Goal: Task Accomplishment & Management: Complete application form

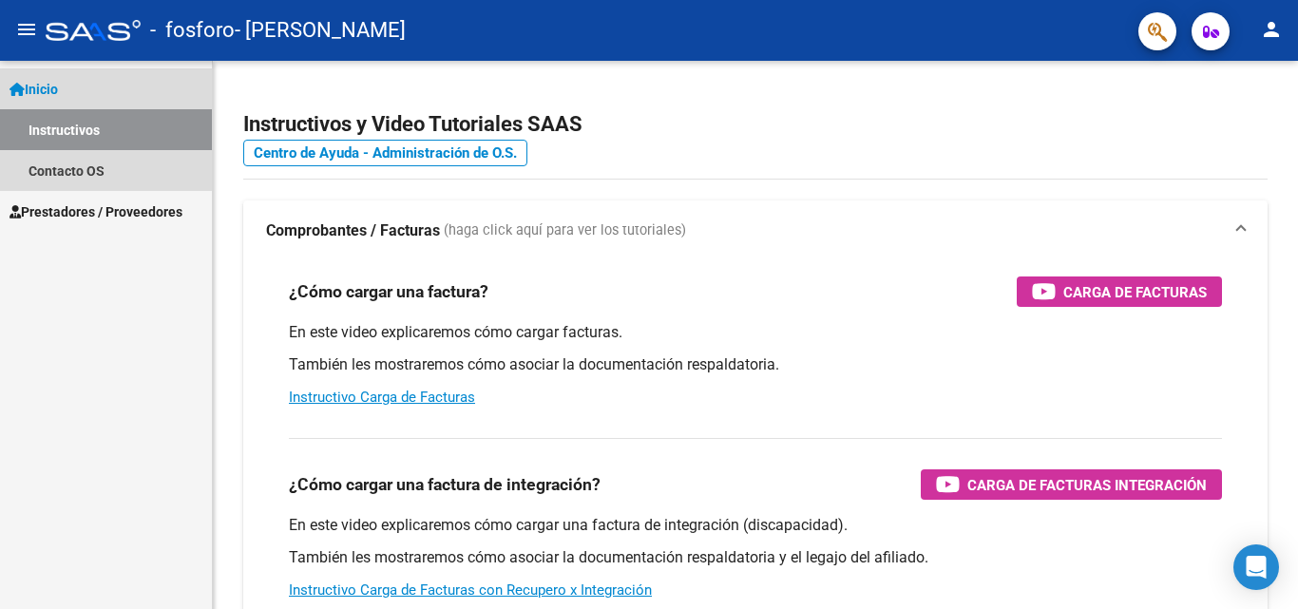
click at [57, 93] on span "Inicio" at bounding box center [34, 89] width 48 height 21
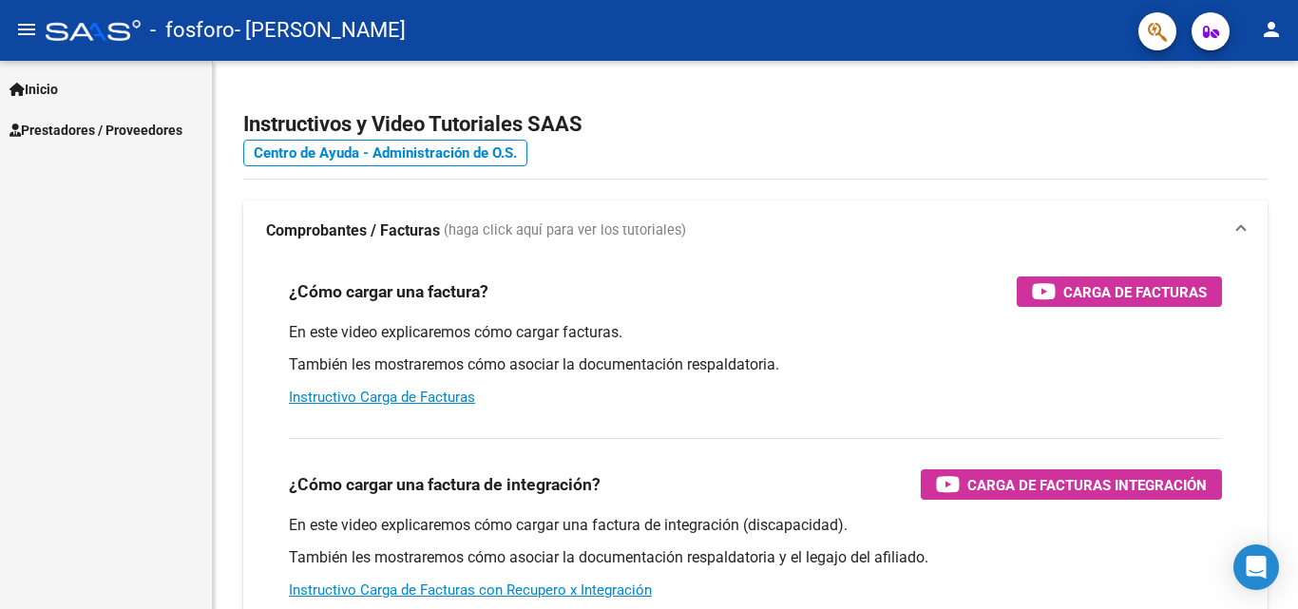
click at [22, 31] on mat-icon "menu" at bounding box center [26, 29] width 23 height 23
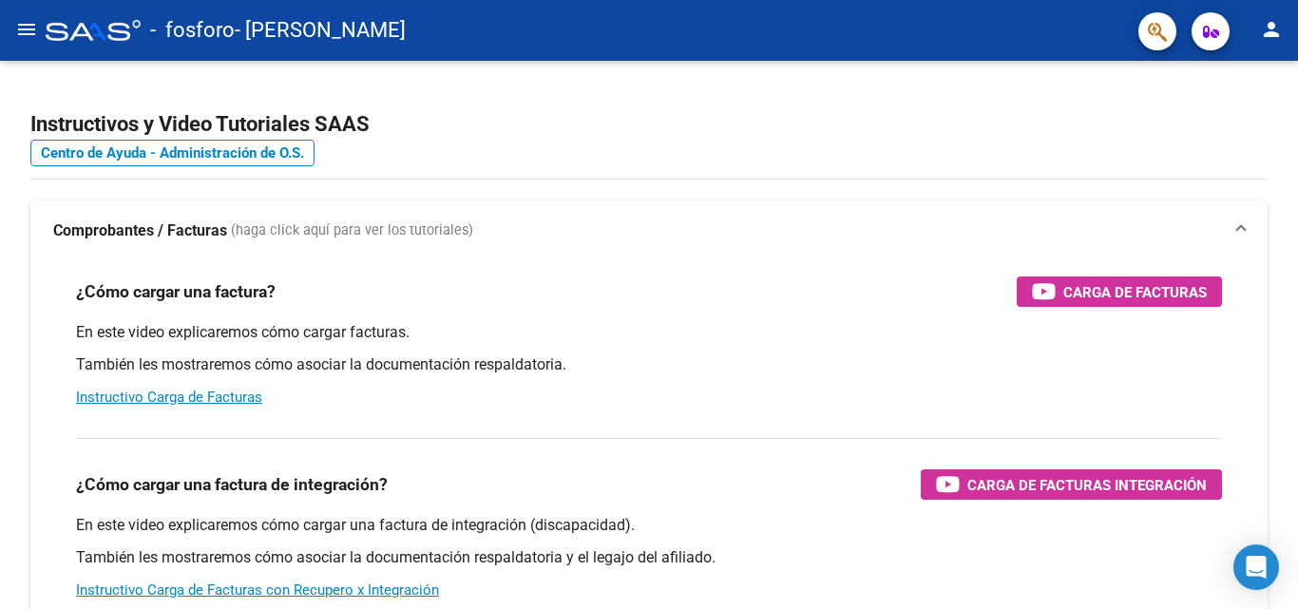
click at [34, 21] on mat-icon "menu" at bounding box center [26, 29] width 23 height 23
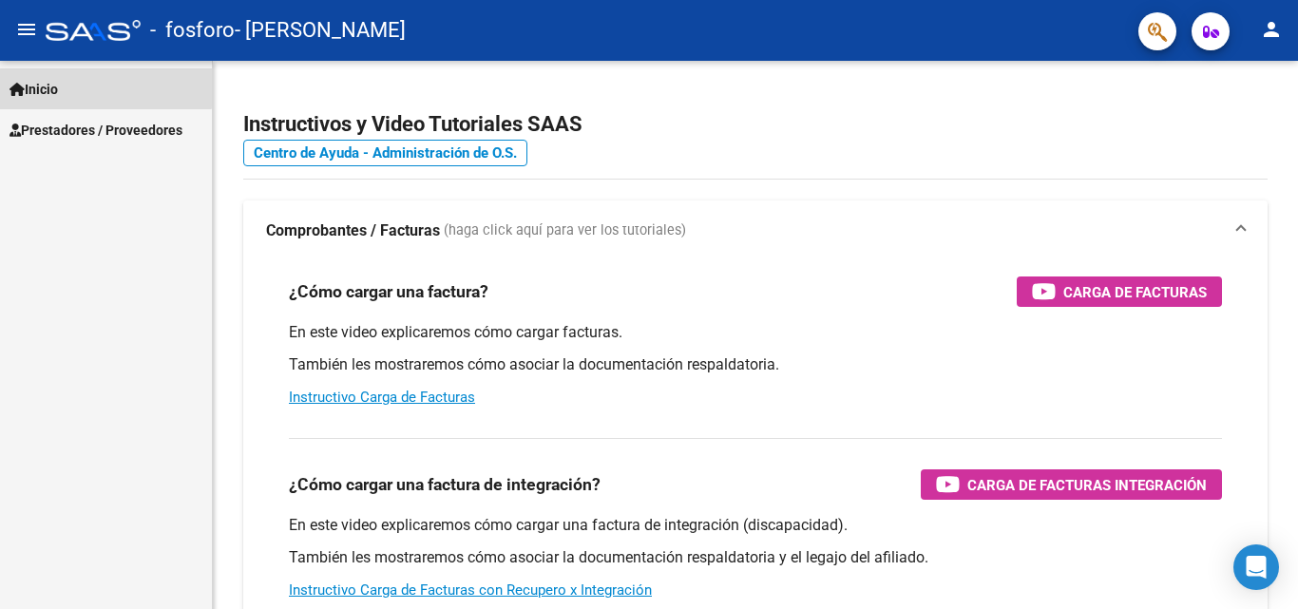
click at [58, 86] on span "Inicio" at bounding box center [34, 89] width 48 height 21
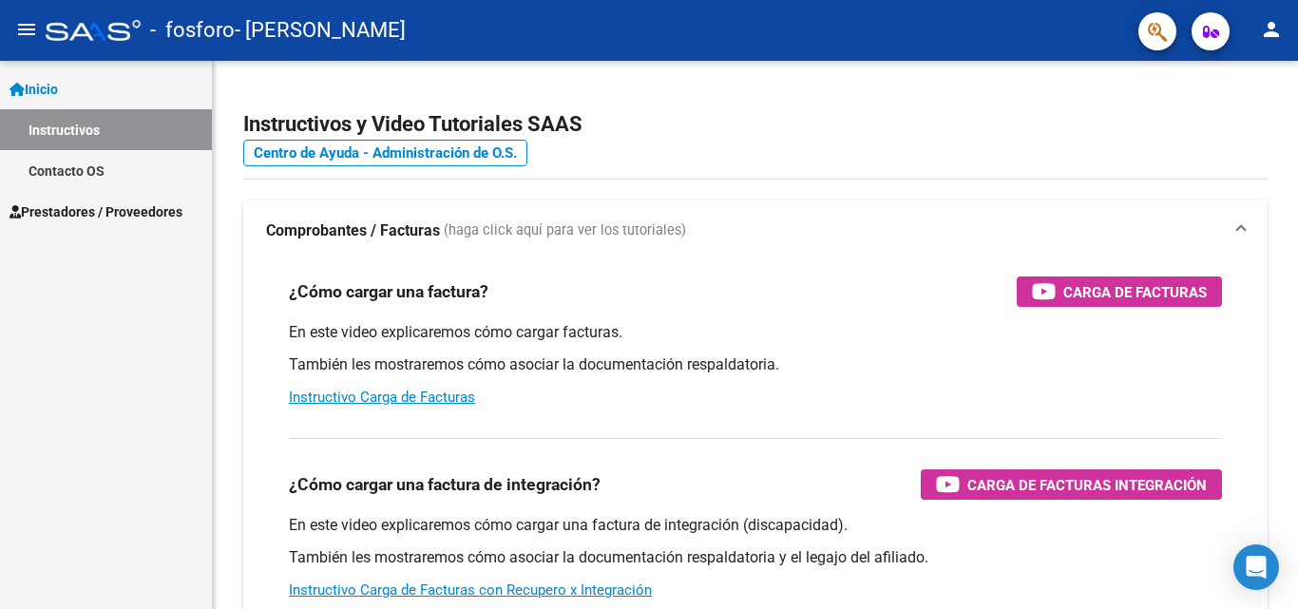
click at [105, 214] on span "Prestadores / Proveedores" at bounding box center [96, 211] width 173 height 21
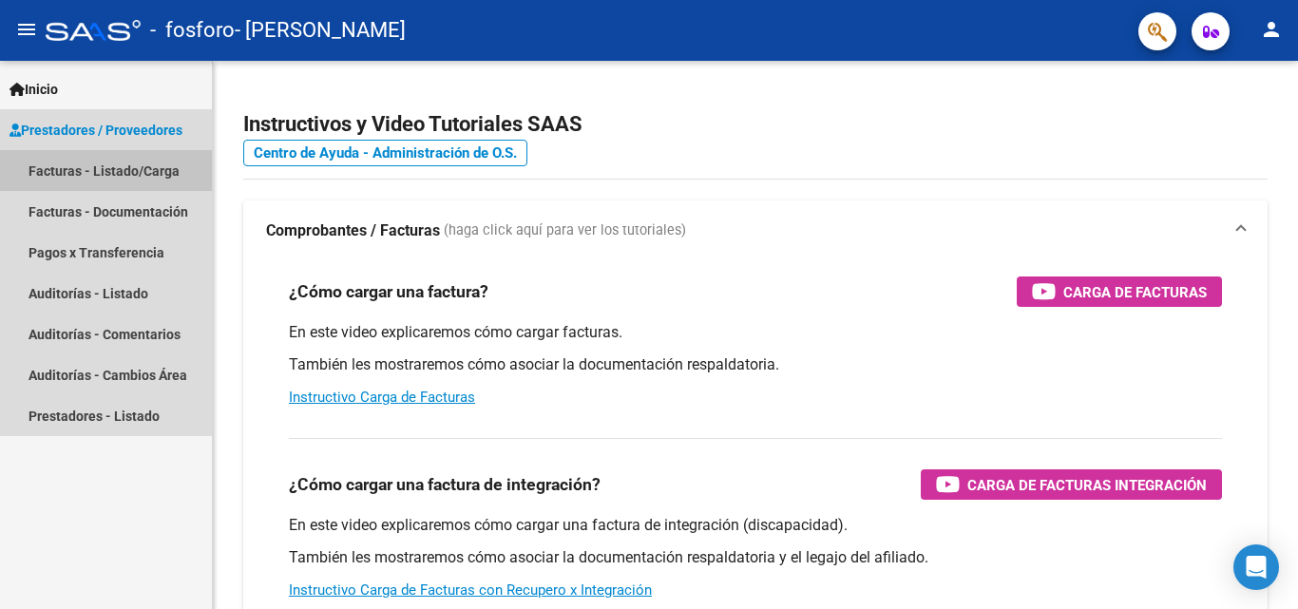
click at [130, 172] on link "Facturas - Listado/Carga" at bounding box center [106, 170] width 212 height 41
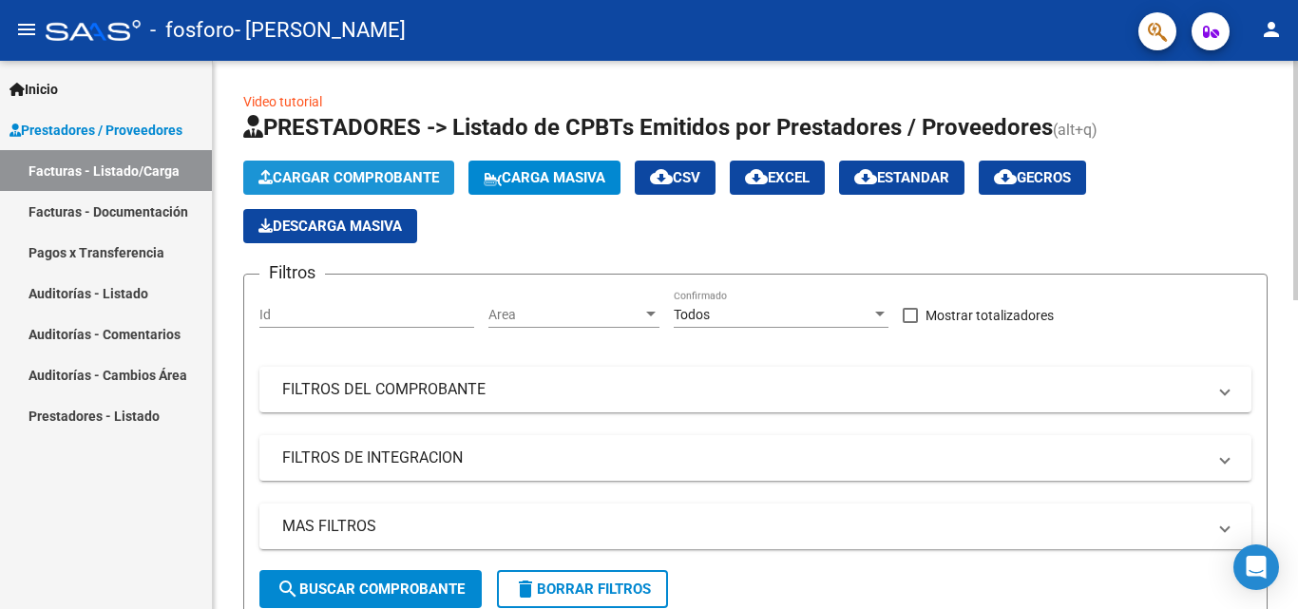
click at [362, 181] on span "Cargar Comprobante" at bounding box center [348, 177] width 181 height 17
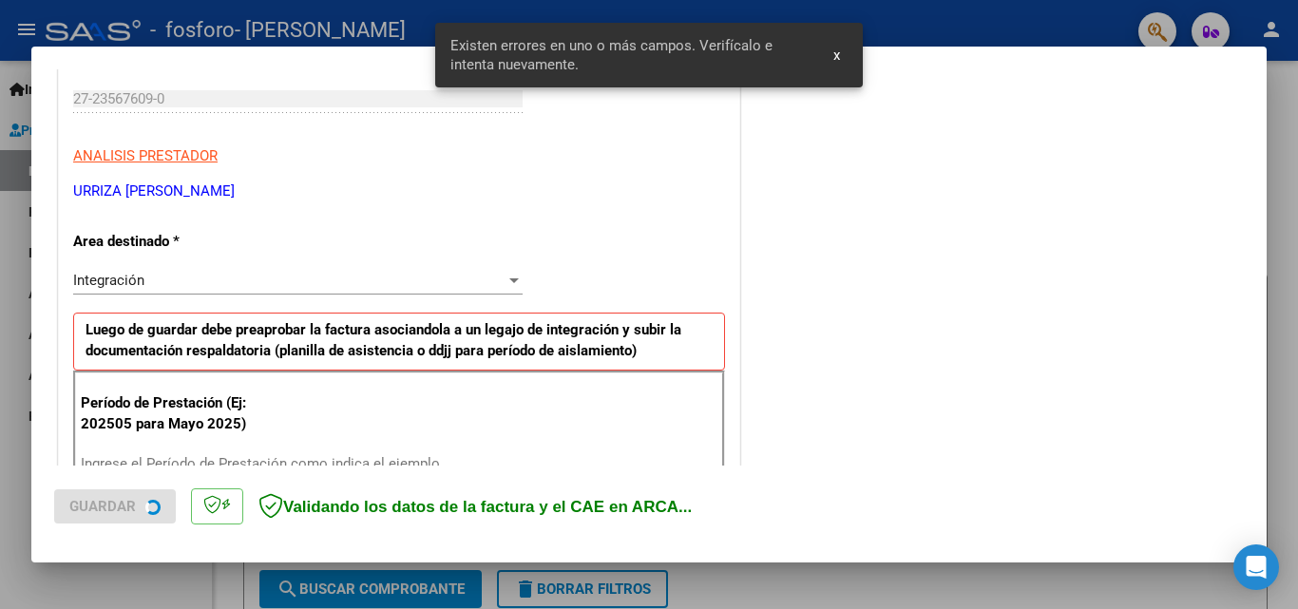
scroll to position [464, 0]
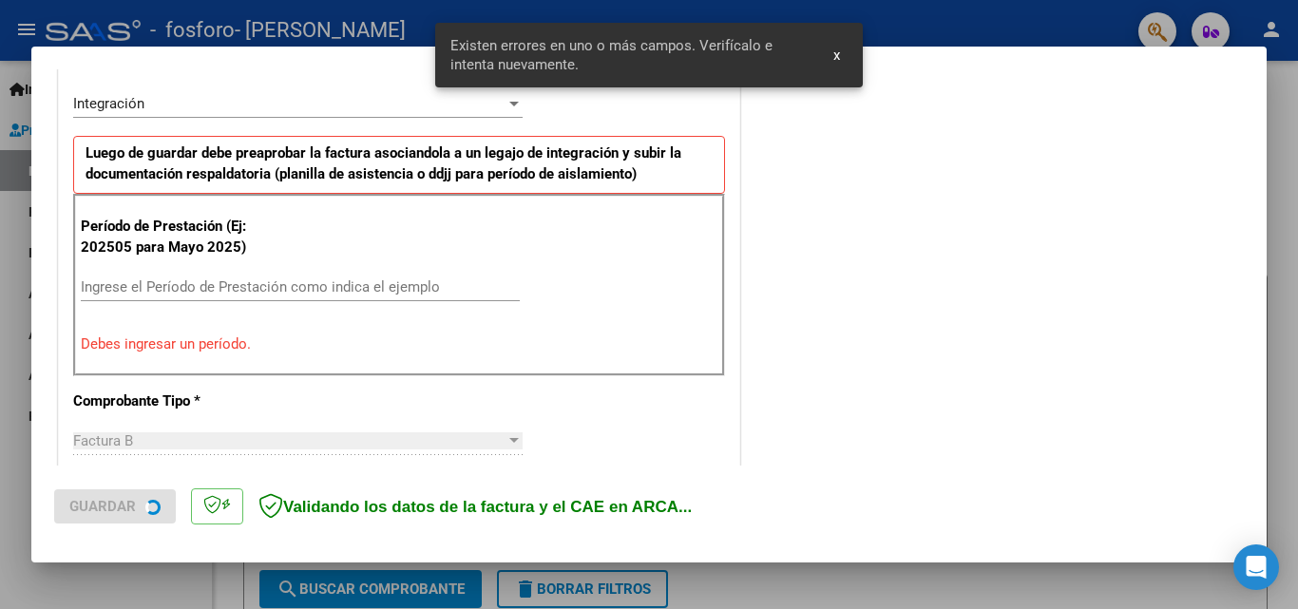
click at [292, 294] on input "Ingrese el Período de Prestación como indica el ejemplo" at bounding box center [300, 286] width 439 height 17
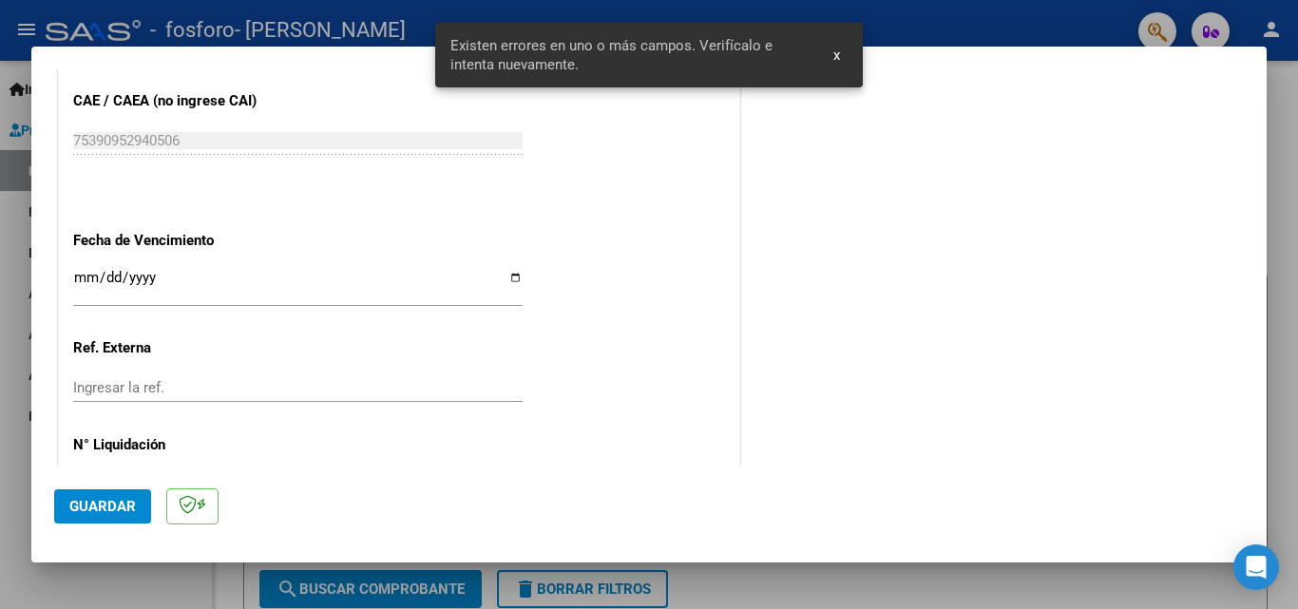
scroll to position [1224, 0]
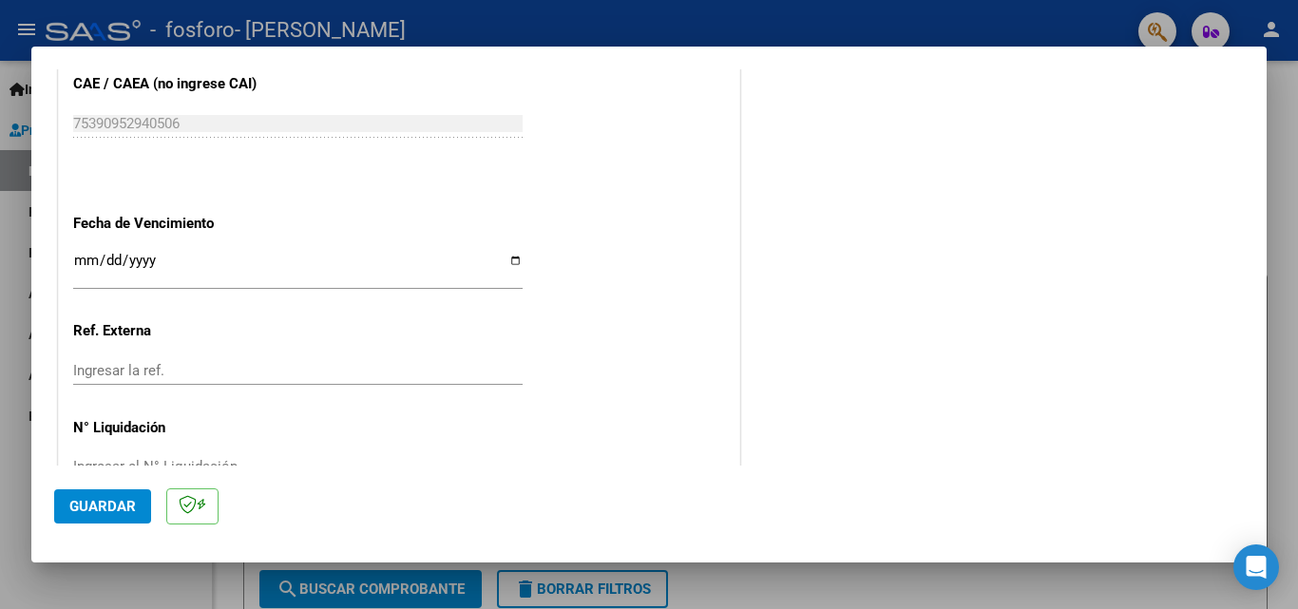
type input "202509"
click at [516, 264] on input "Ingresar la fecha" at bounding box center [297, 268] width 449 height 30
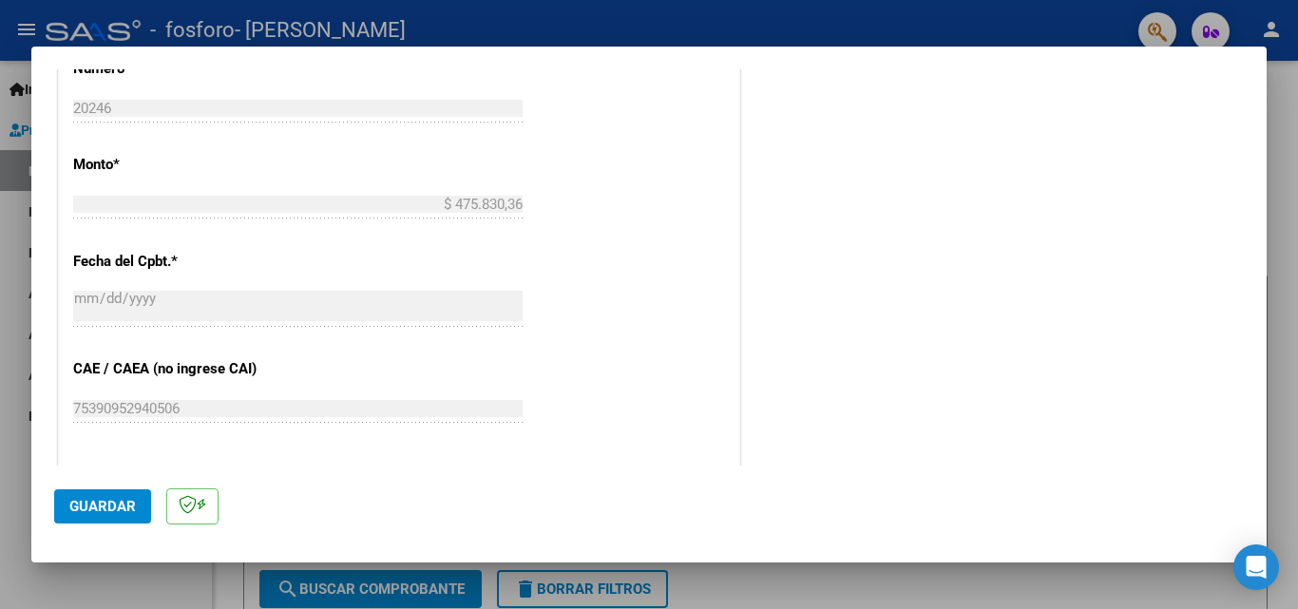
scroll to position [1129, 0]
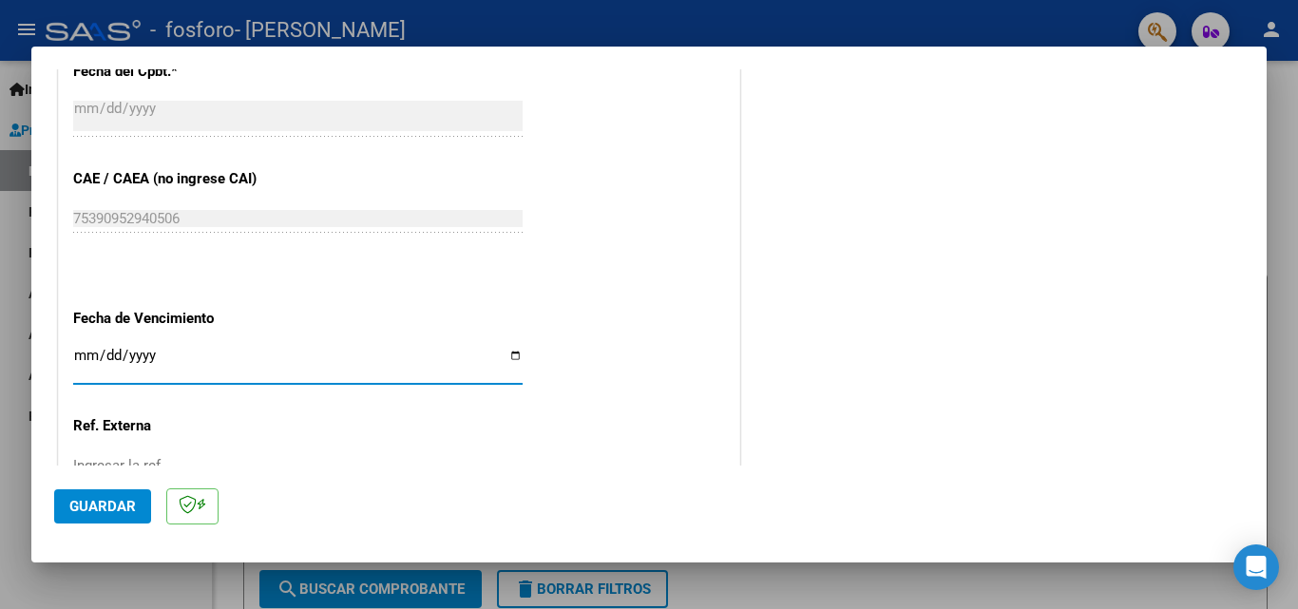
click at [515, 357] on input "Ingresar la fecha" at bounding box center [297, 363] width 449 height 30
type input "[DATE]"
click at [139, 516] on button "Guardar" at bounding box center [102, 506] width 97 height 34
drag, startPoint x: 86, startPoint y: 504, endPoint x: 95, endPoint y: 505, distance: 9.5
click at [86, 505] on span "Guardar" at bounding box center [102, 506] width 67 height 17
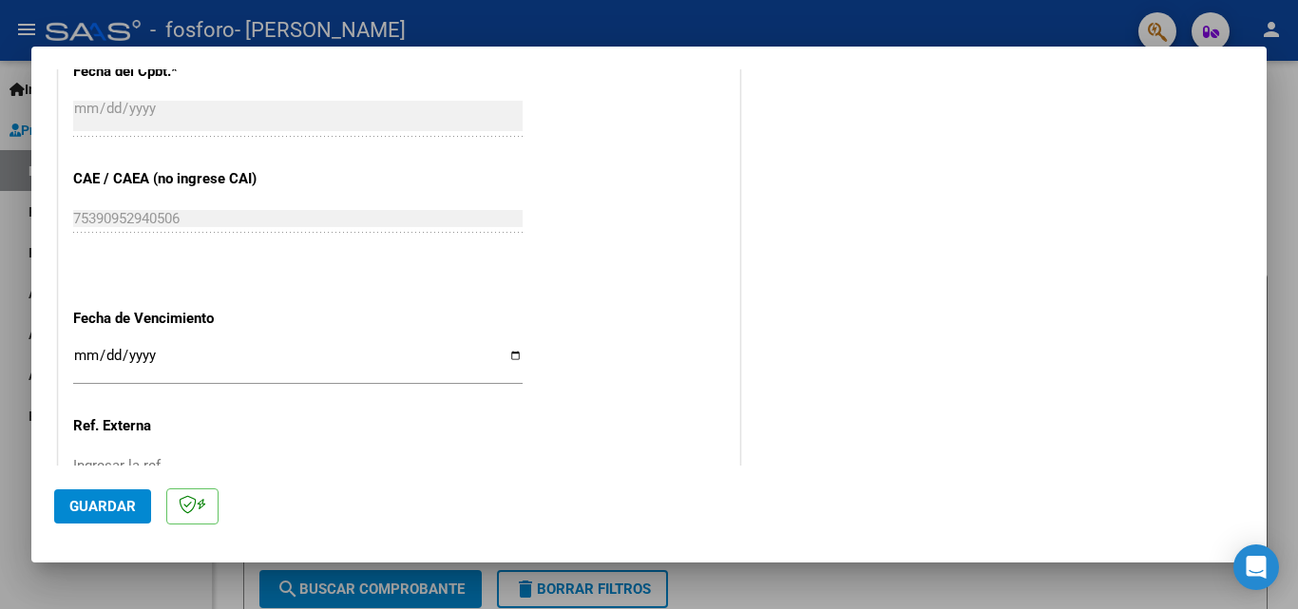
click at [153, 578] on div at bounding box center [649, 304] width 1298 height 609
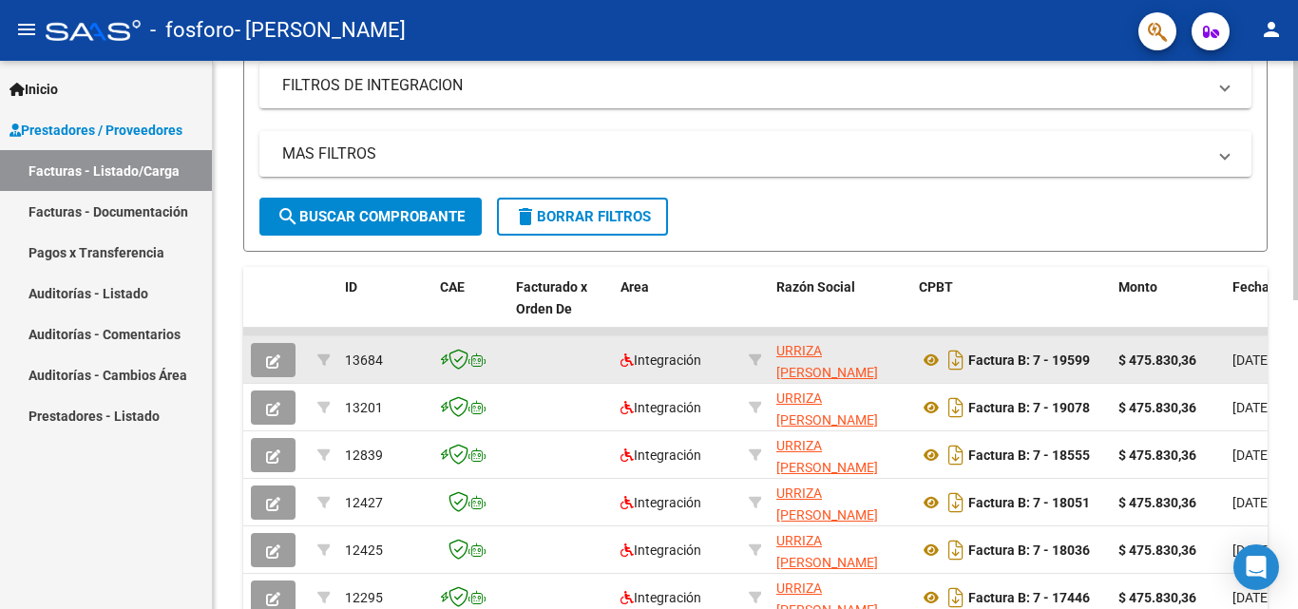
scroll to position [380, 0]
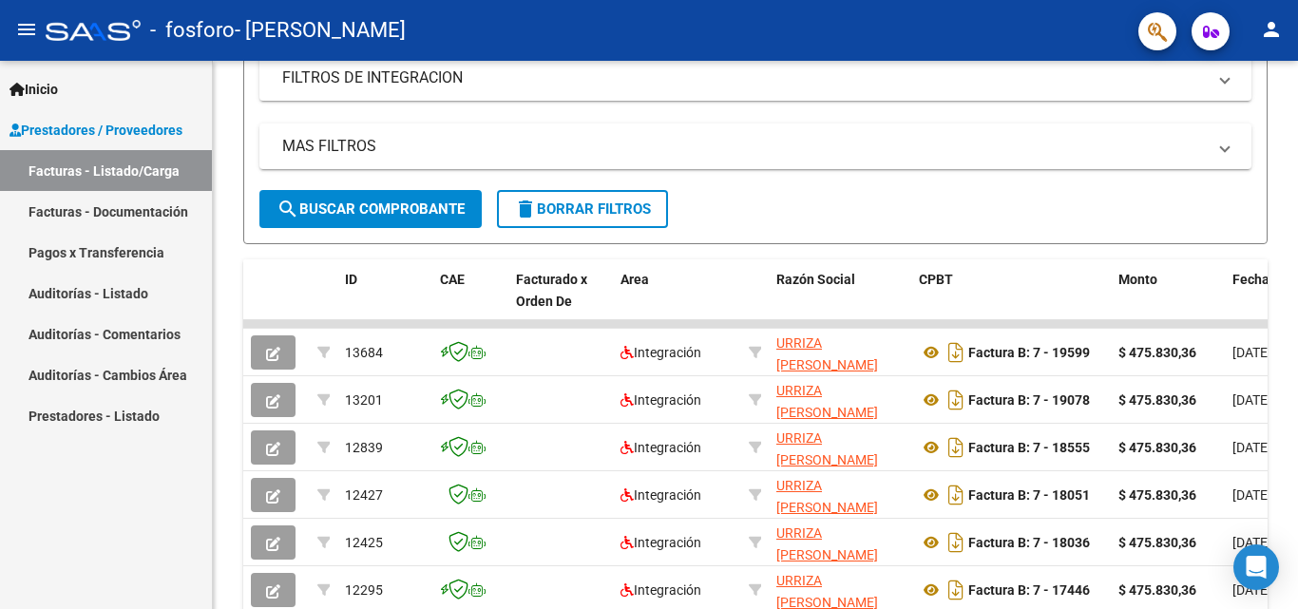
drag, startPoint x: 1099, startPoint y: 609, endPoint x: 1112, endPoint y: 621, distance: 17.5
click at [902, 143] on mat-panel-title "MAS FILTROS" at bounding box center [744, 146] width 924 height 21
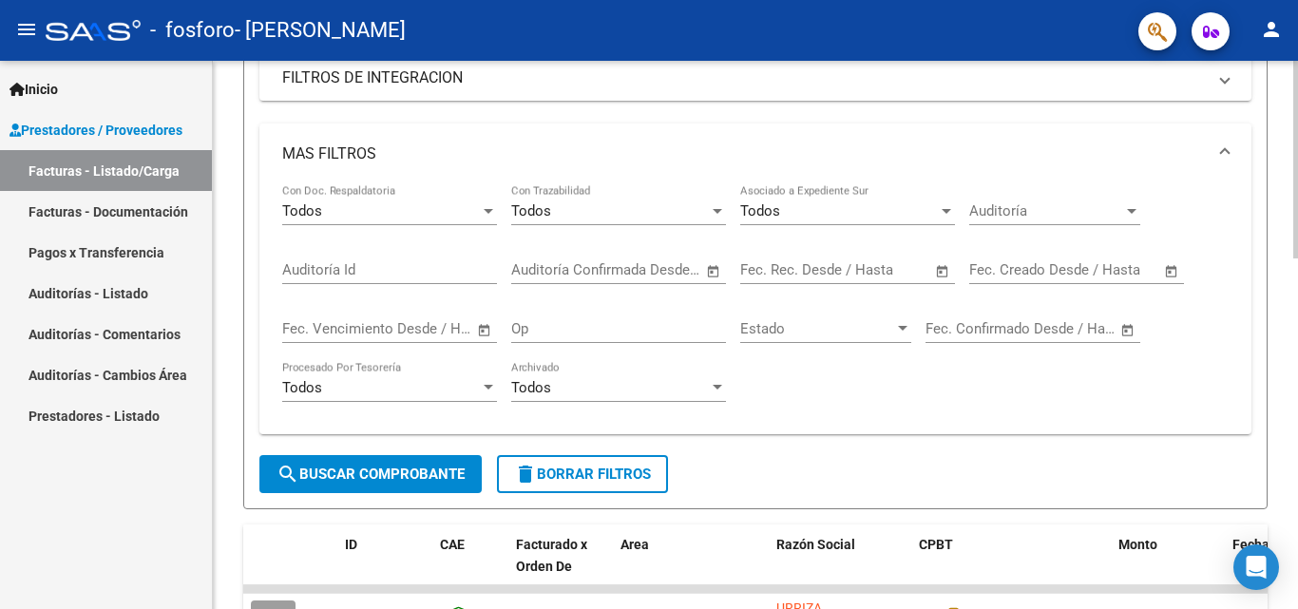
scroll to position [0, 0]
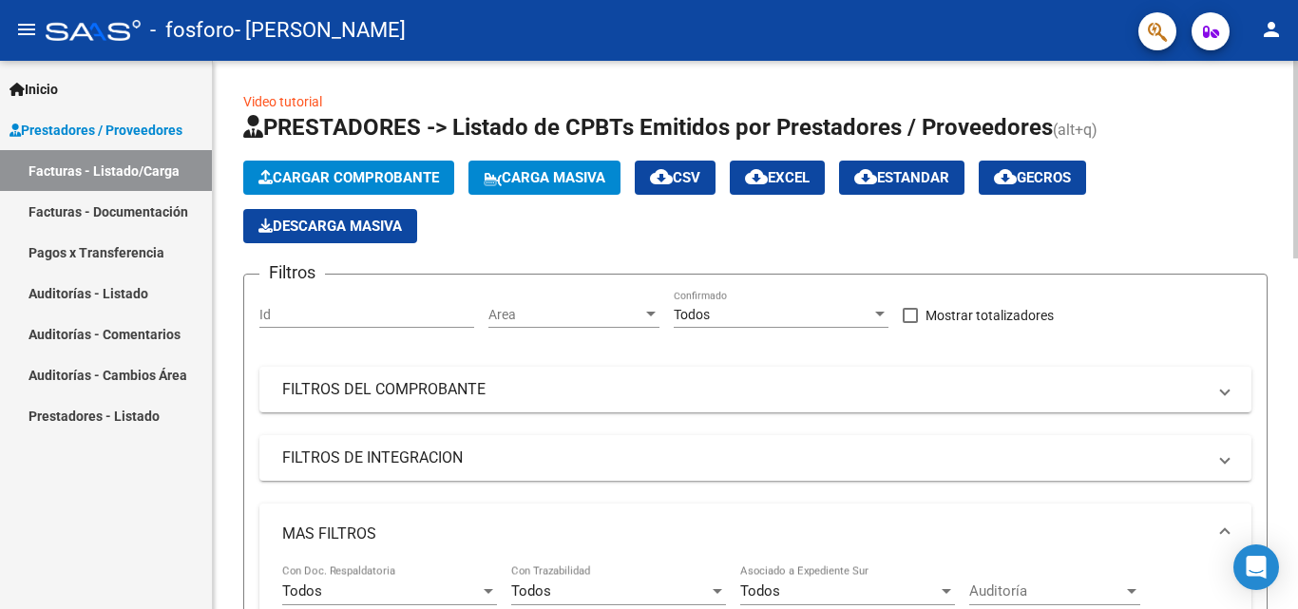
click at [337, 181] on span "Cargar Comprobante" at bounding box center [348, 177] width 181 height 17
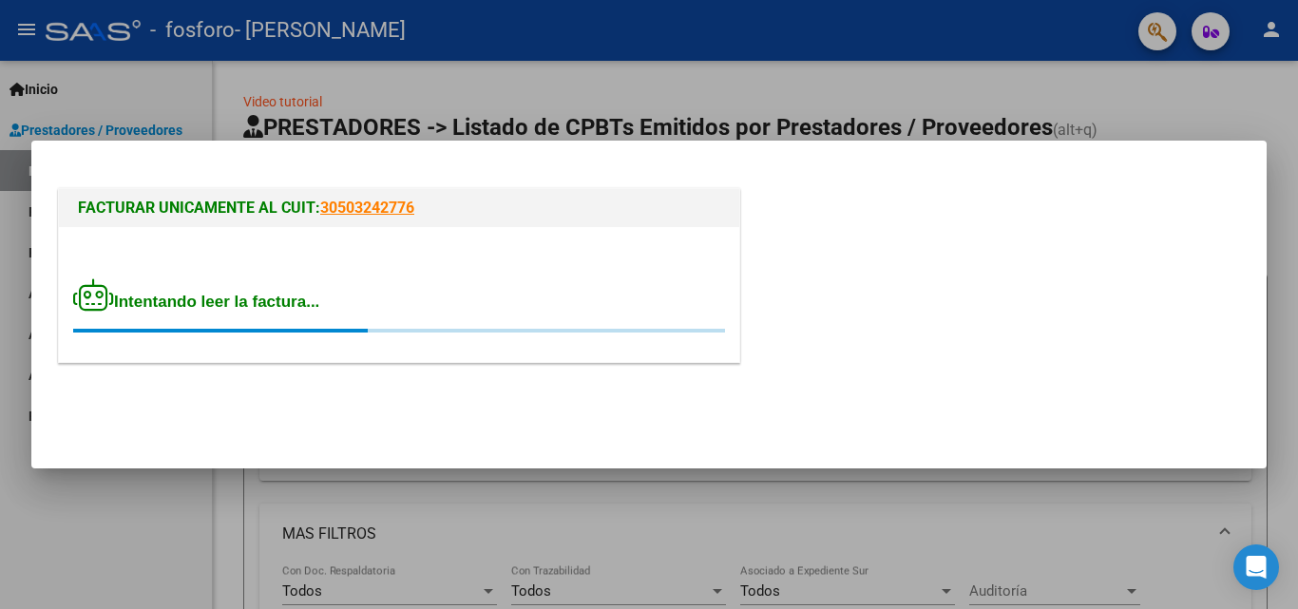
click at [64, 505] on div at bounding box center [649, 304] width 1298 height 609
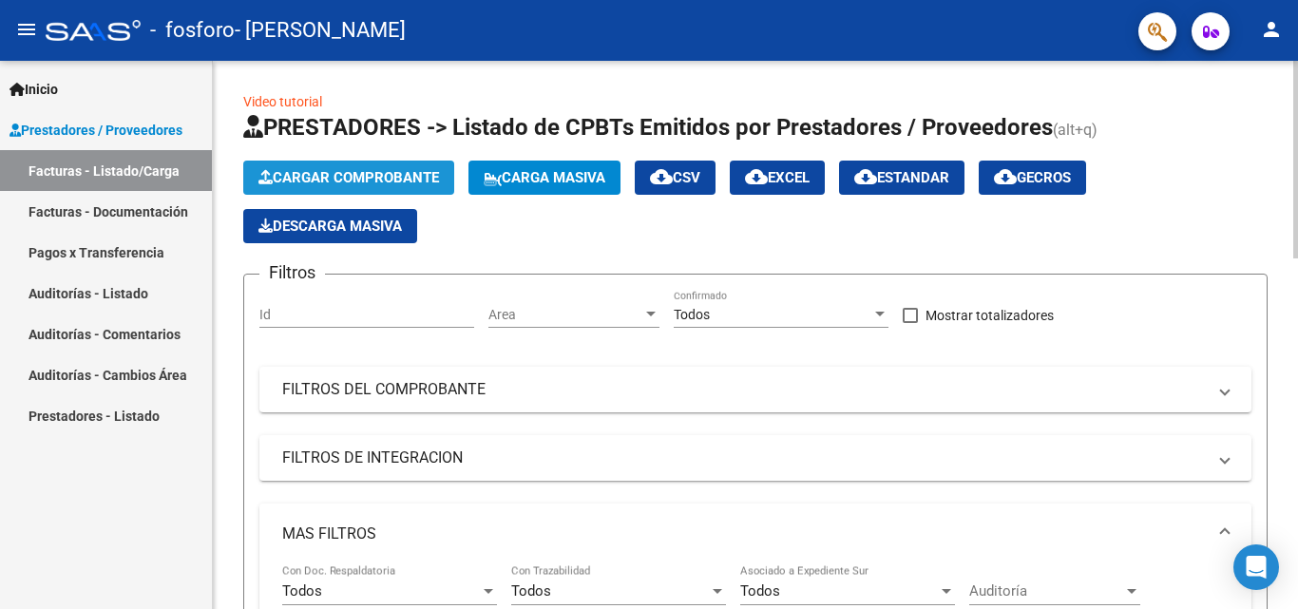
click at [310, 193] on button "Cargar Comprobante" at bounding box center [348, 178] width 211 height 34
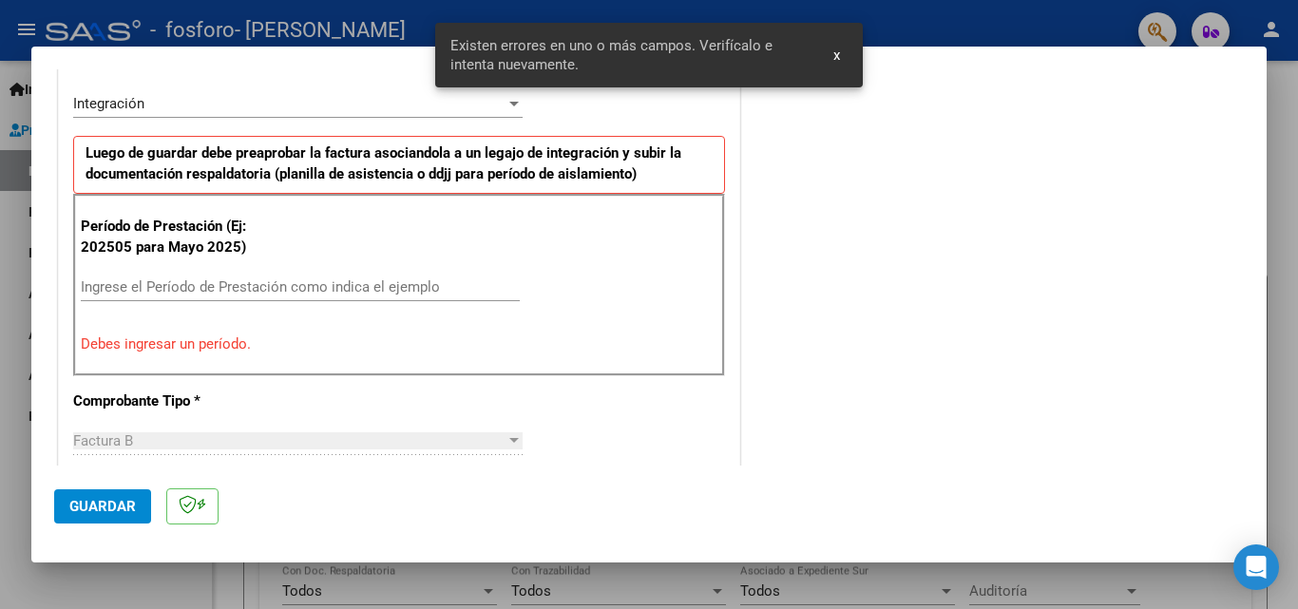
scroll to position [556, 0]
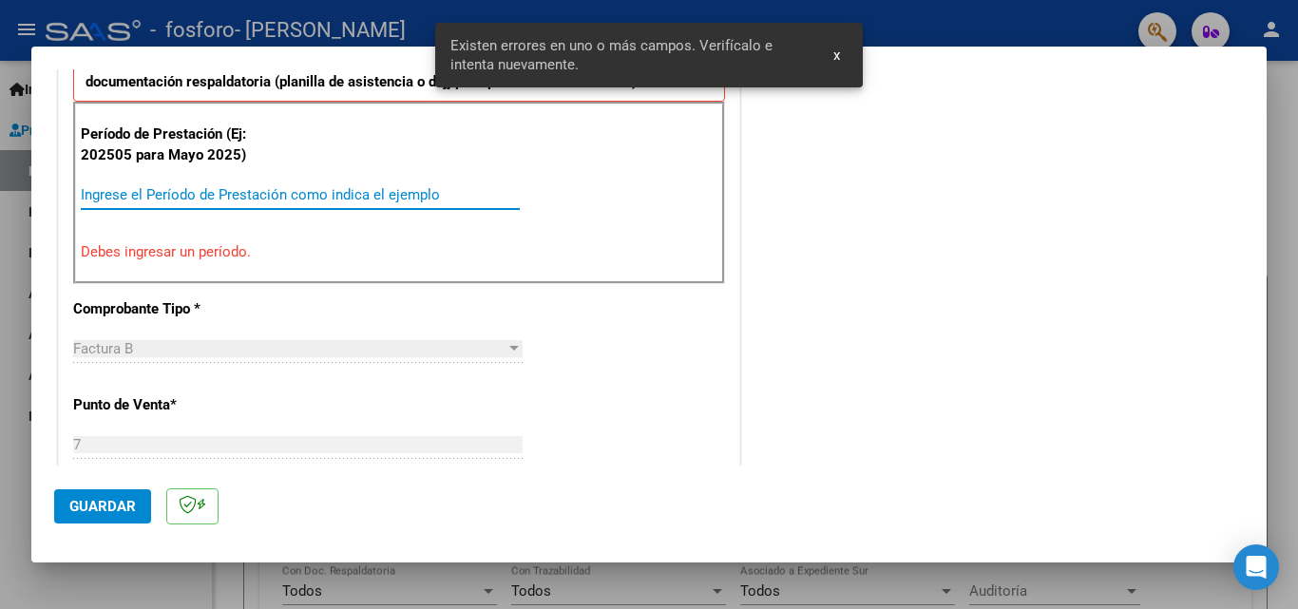
click at [245, 197] on input "Ingrese el Período de Prestación como indica el ejemplo" at bounding box center [300, 194] width 439 height 17
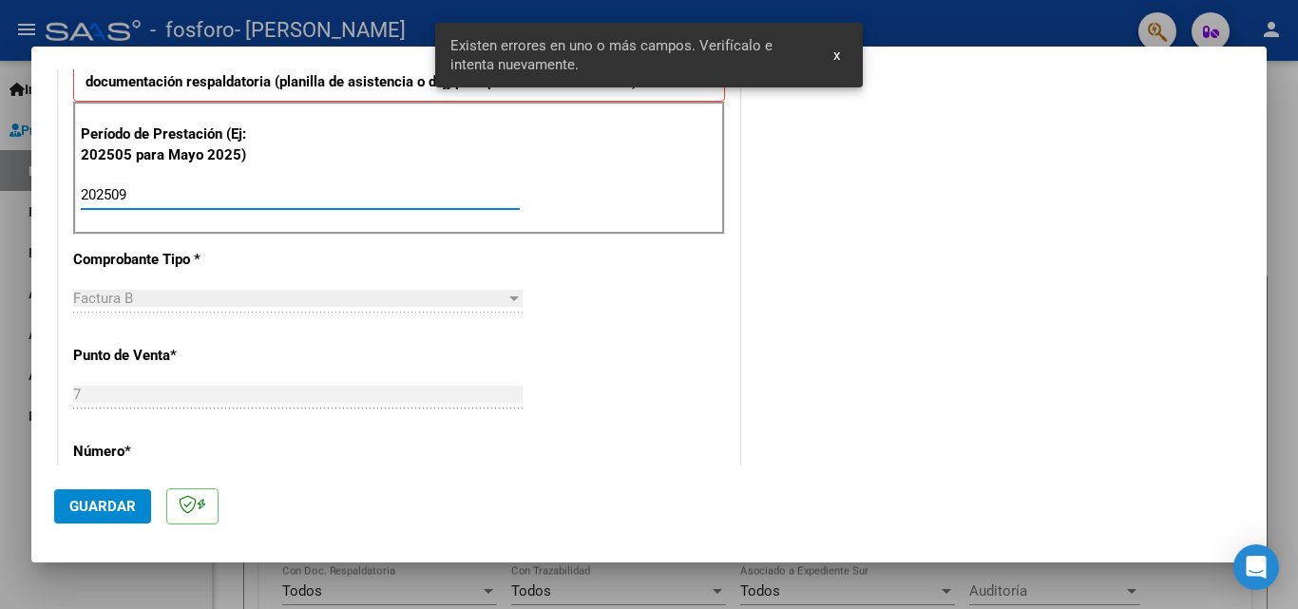
type input "202509"
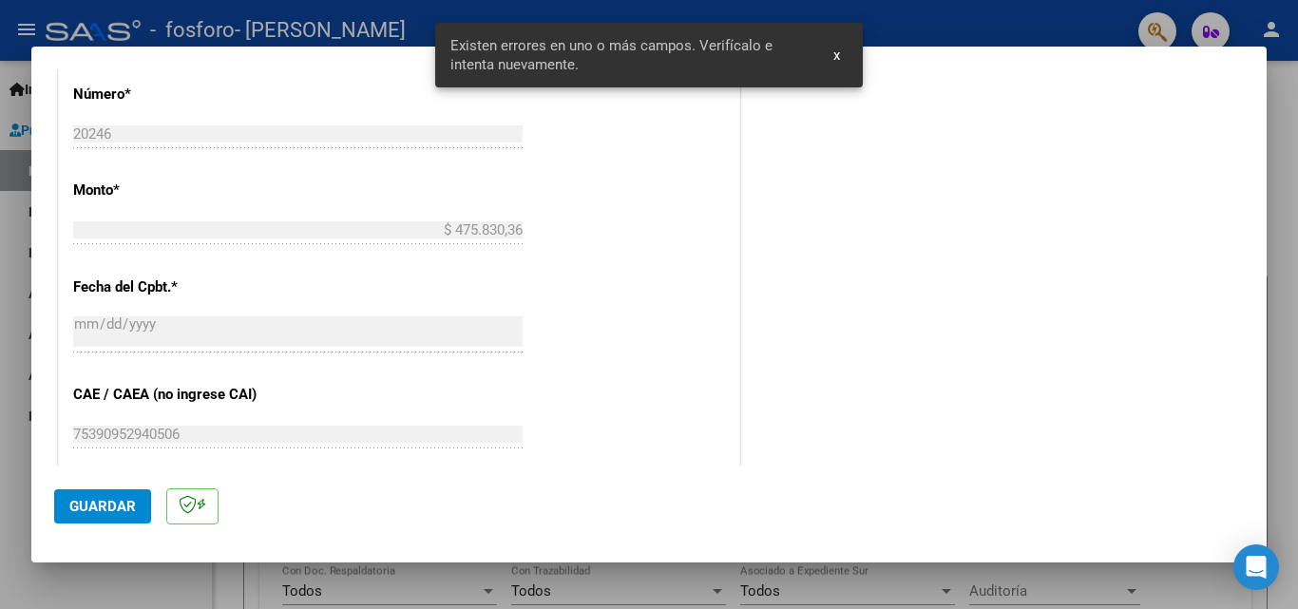
scroll to position [1031, 0]
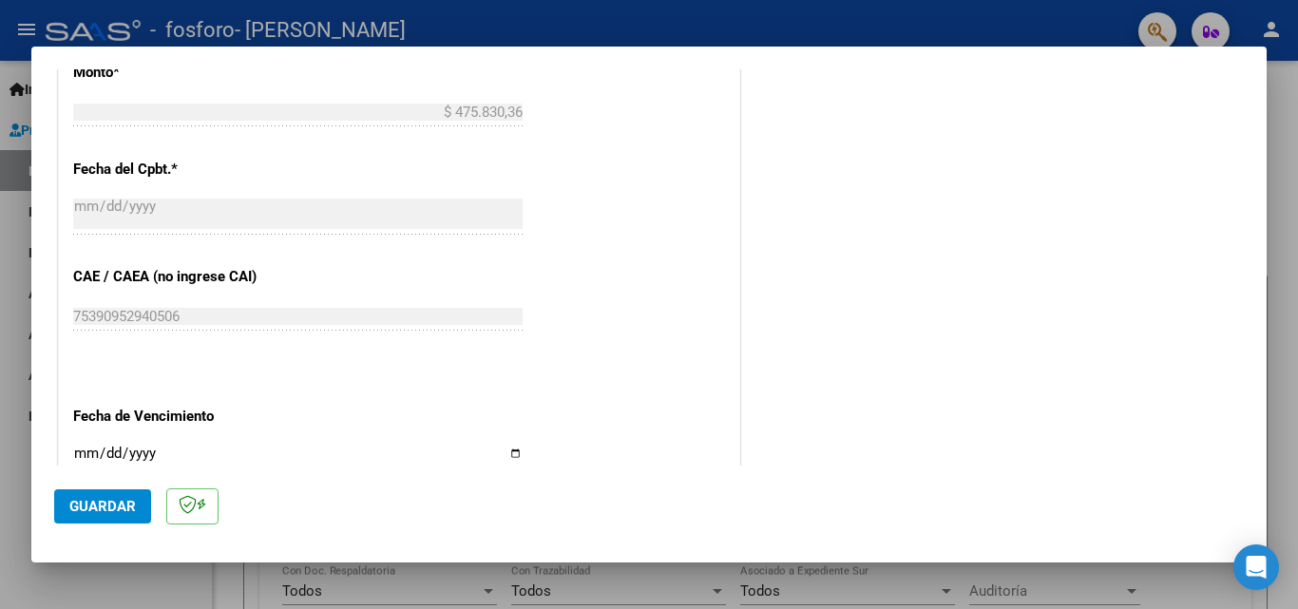
click at [514, 457] on input "Ingresar la fecha" at bounding box center [297, 461] width 449 height 30
type input "[DATE]"
click at [84, 514] on span "Guardar" at bounding box center [102, 506] width 67 height 17
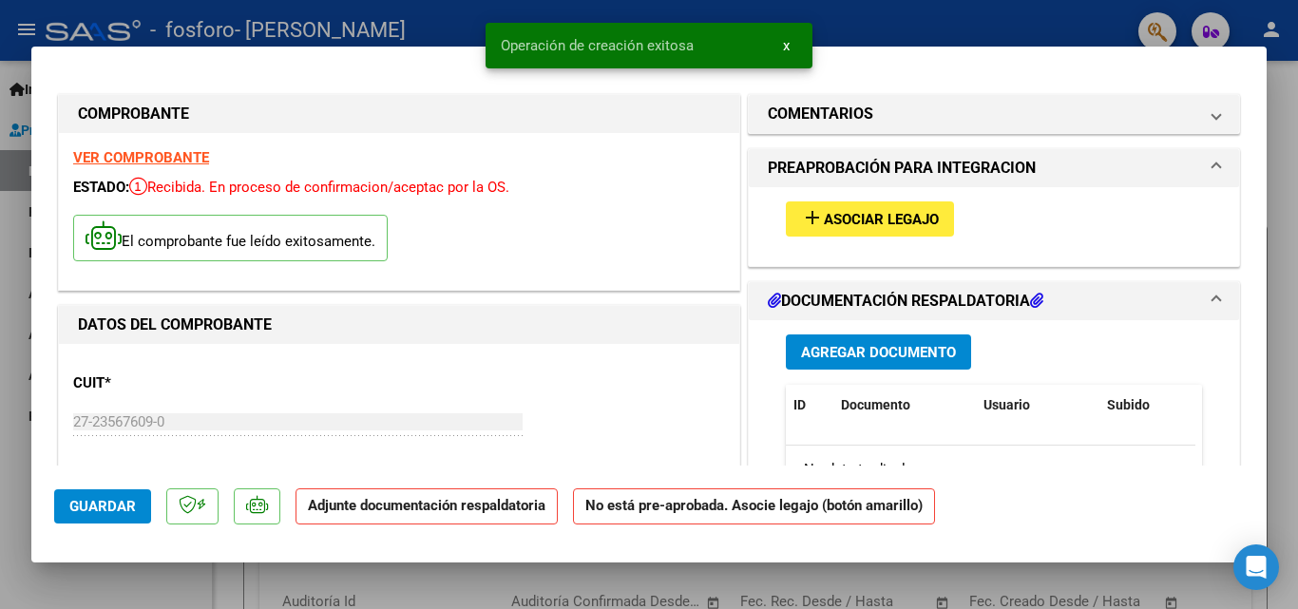
click at [846, 214] on span "Asociar Legajo" at bounding box center [881, 219] width 115 height 17
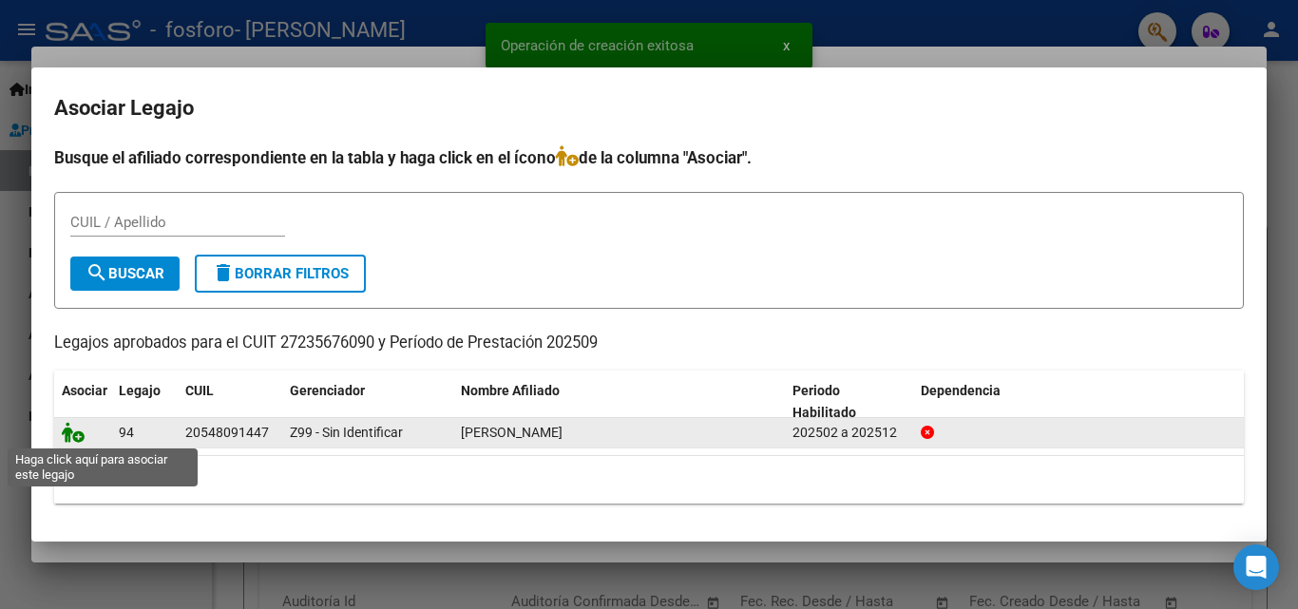
click at [78, 435] on icon at bounding box center [73, 432] width 23 height 21
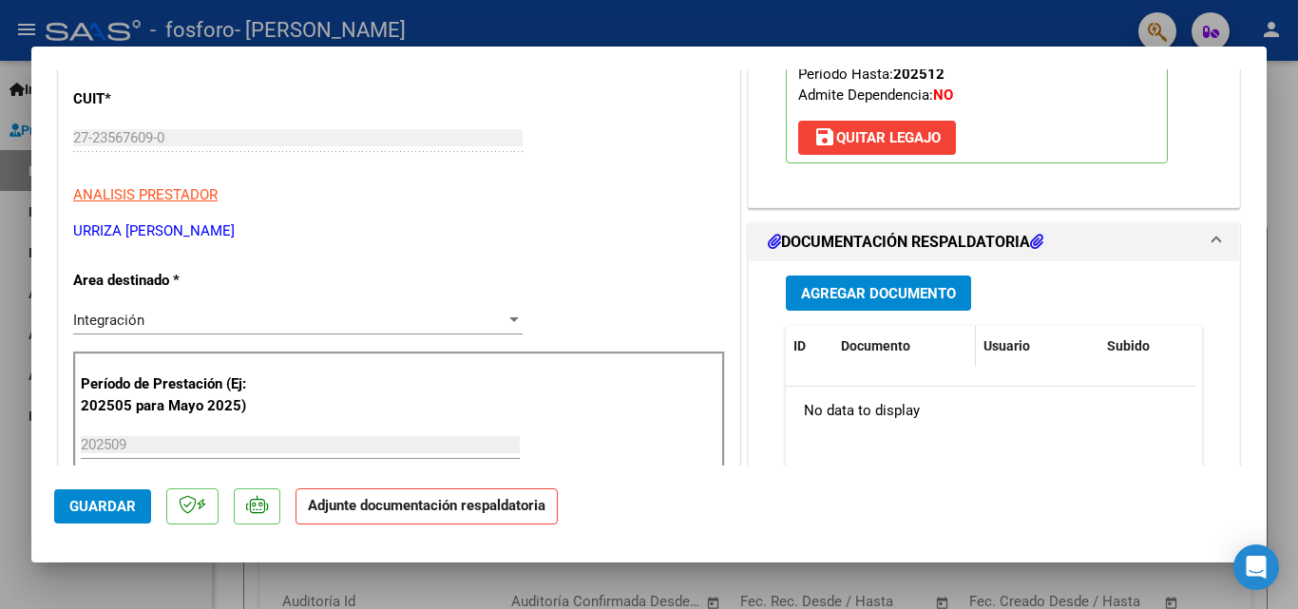
scroll to position [285, 0]
click at [866, 295] on span "Agregar Documento" at bounding box center [878, 292] width 155 height 17
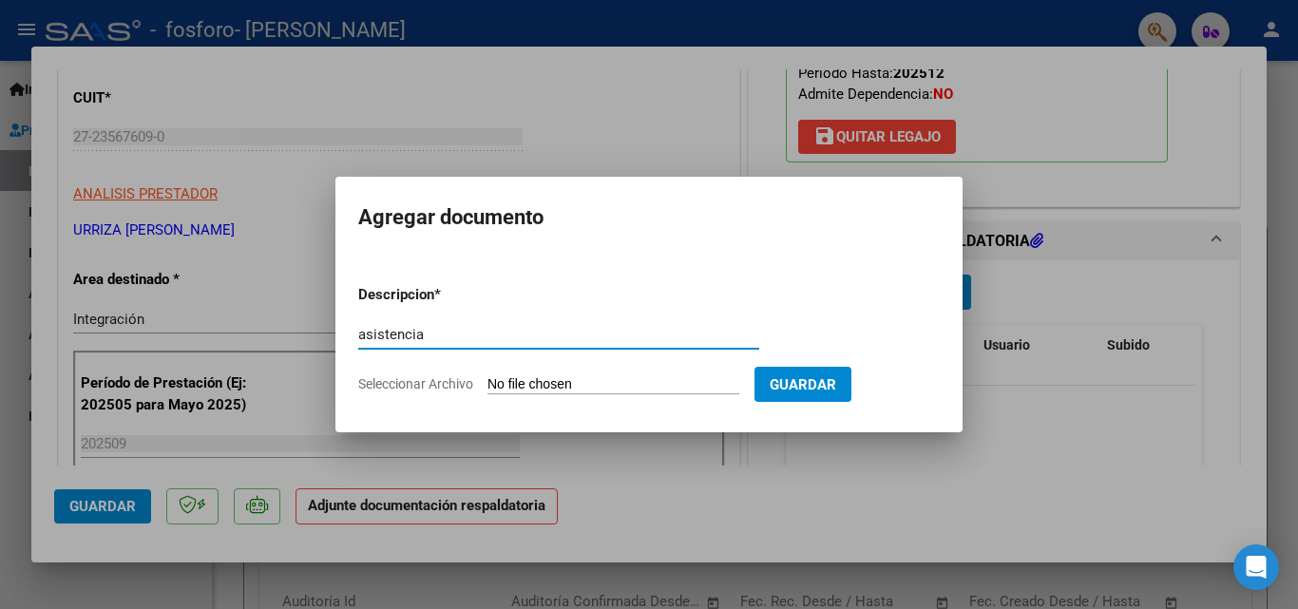
type input "asistencia"
click at [643, 382] on input "Seleccionar Archivo" at bounding box center [613, 385] width 252 height 18
type input "C:\fakepath\[PERSON_NAME] ASIST SAIE [DATE].pdf"
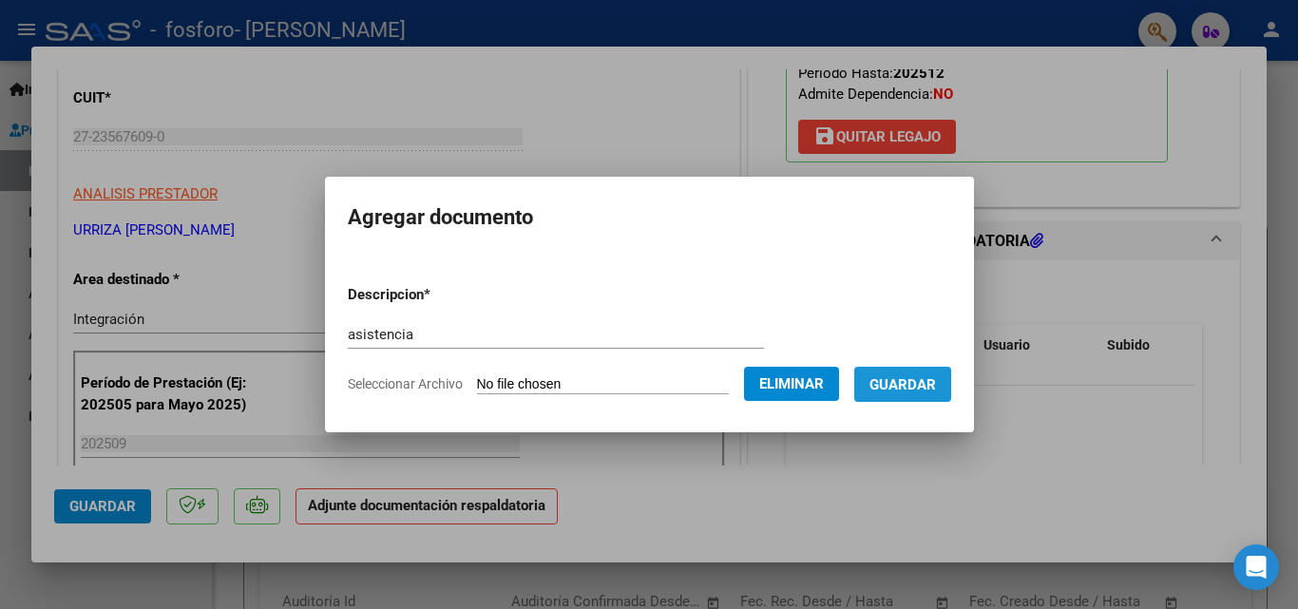
click at [950, 370] on button "Guardar" at bounding box center [902, 384] width 97 height 35
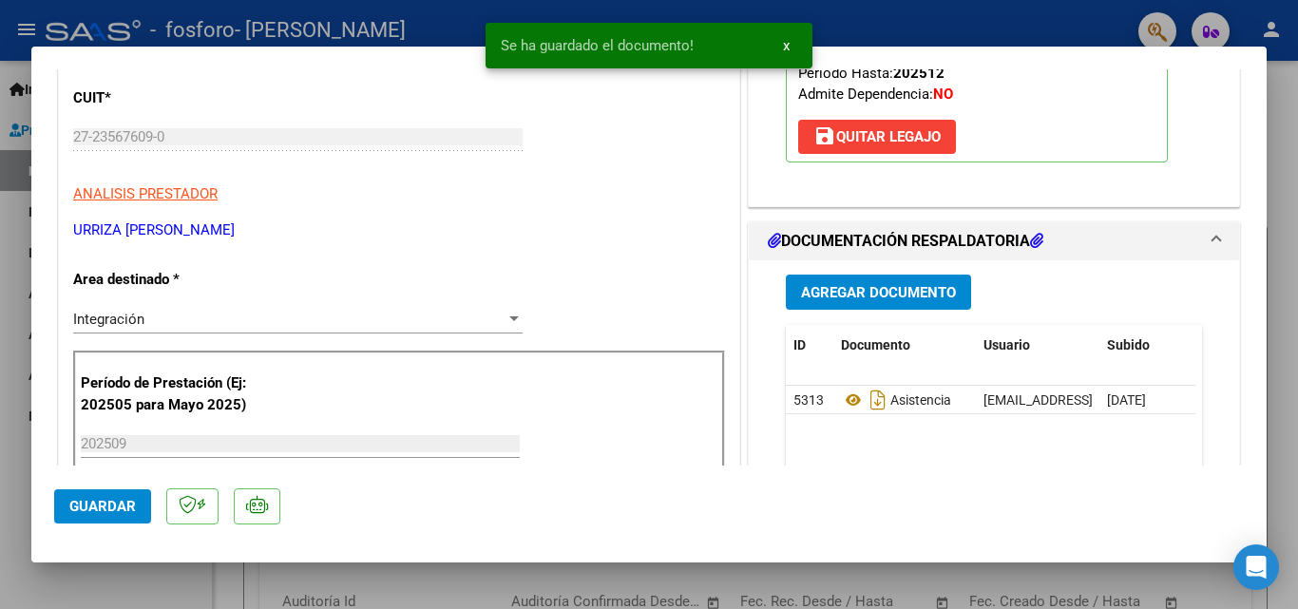
click at [184, 594] on div at bounding box center [649, 304] width 1298 height 609
type input "$ 0,00"
